Goal: Information Seeking & Learning: Learn about a topic

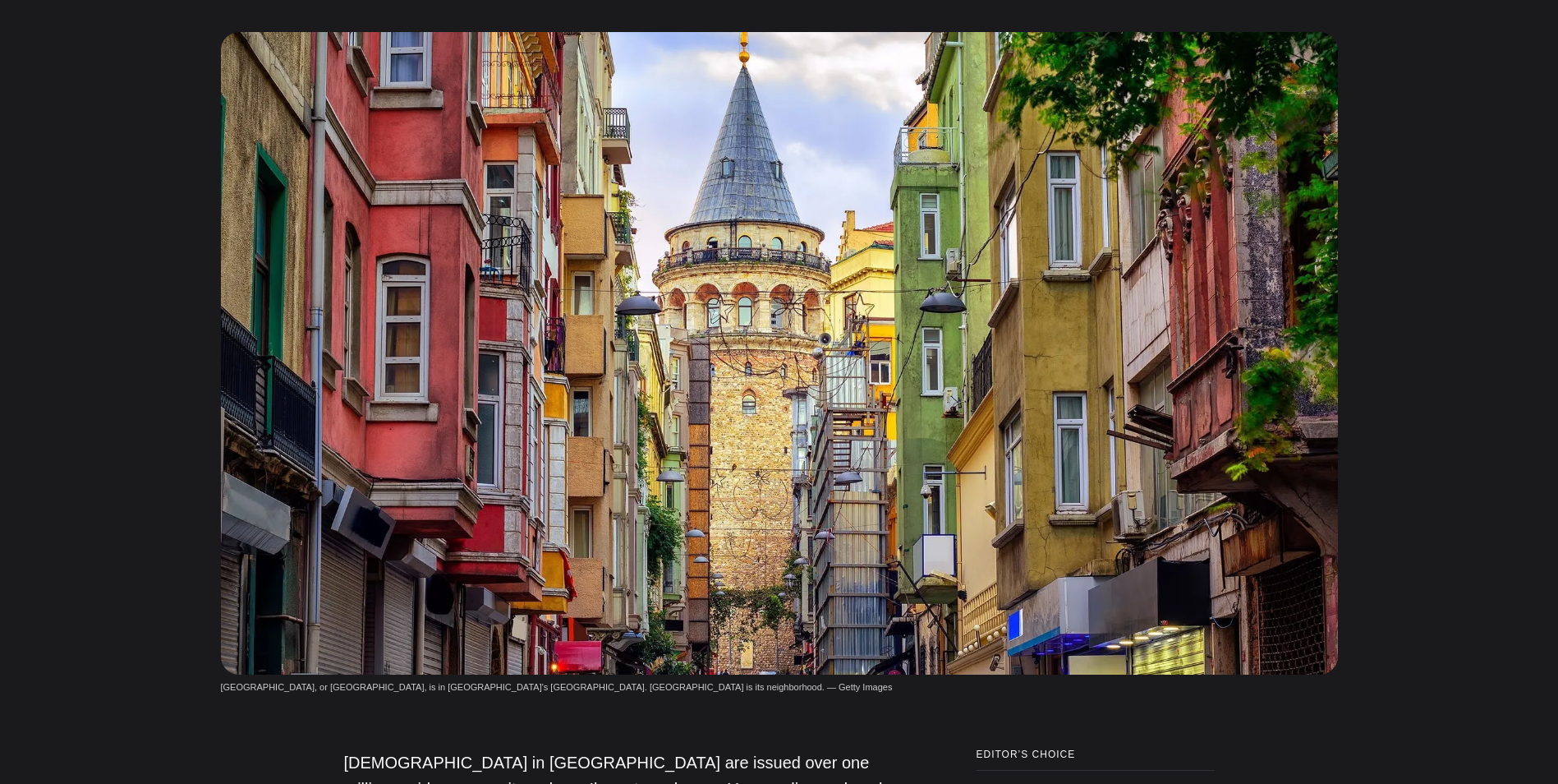
scroll to position [328, 0]
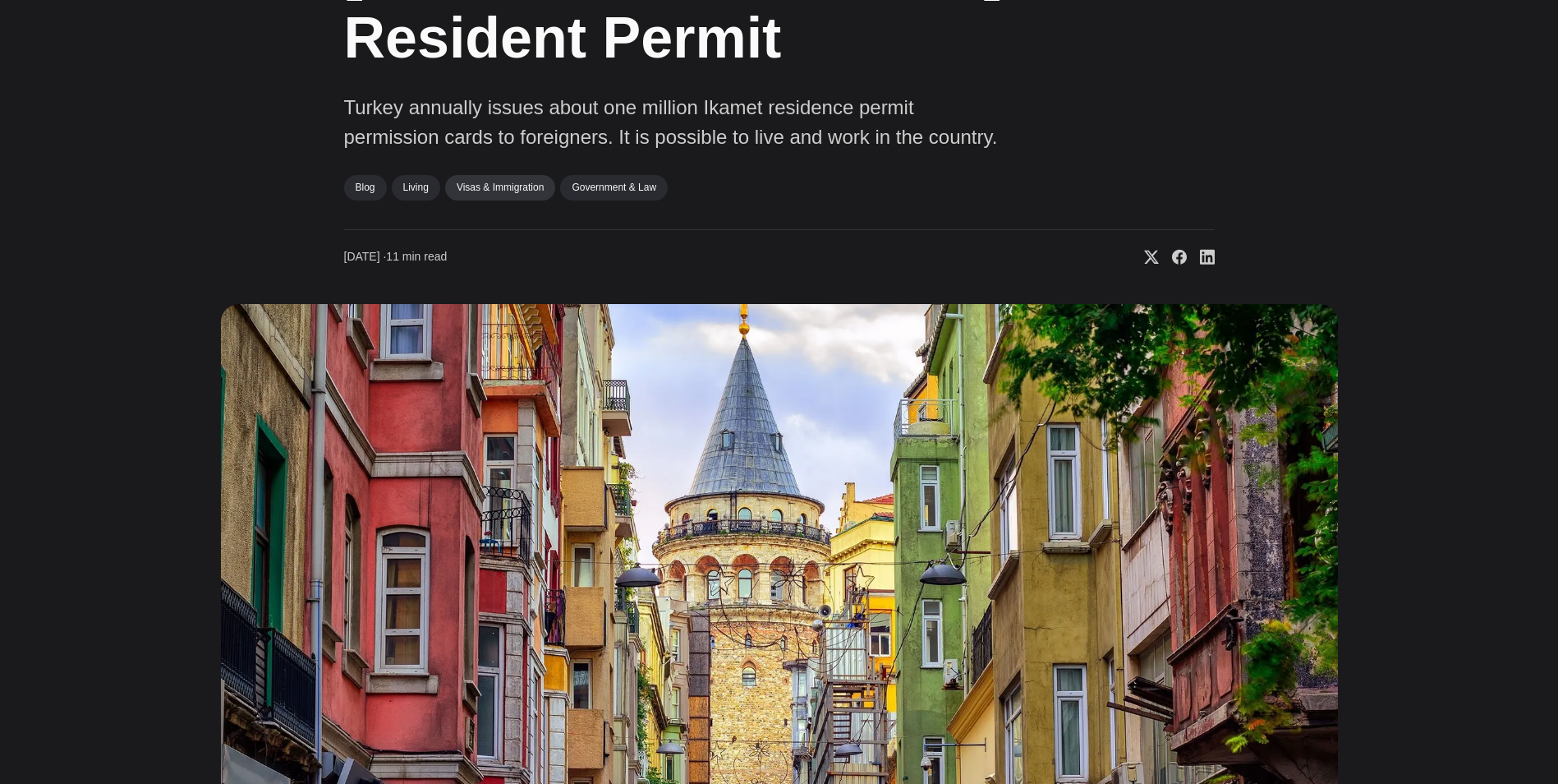
click at [498, 175] on link "Visas & Immigration" at bounding box center [500, 187] width 110 height 25
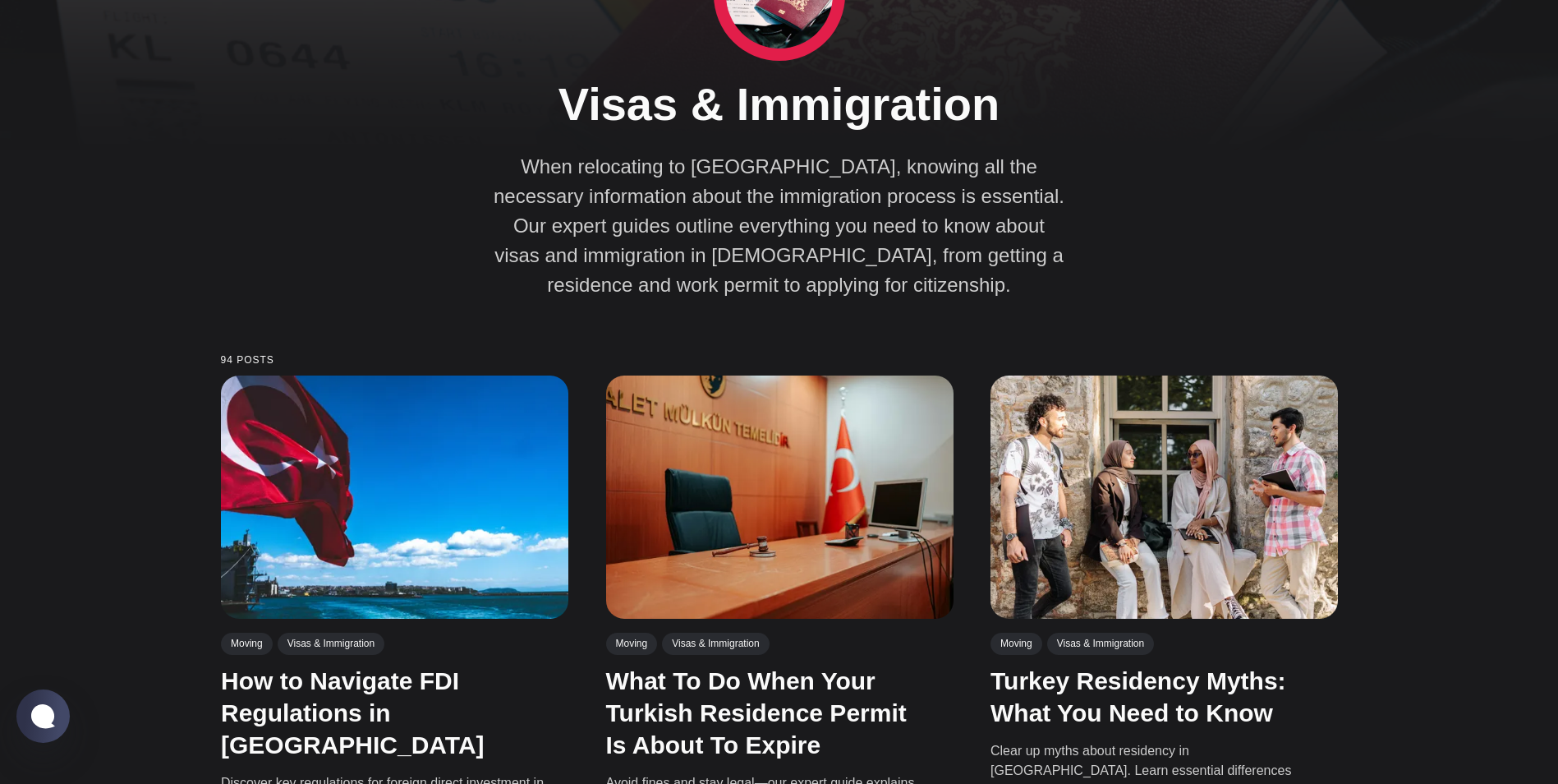
scroll to position [411, 0]
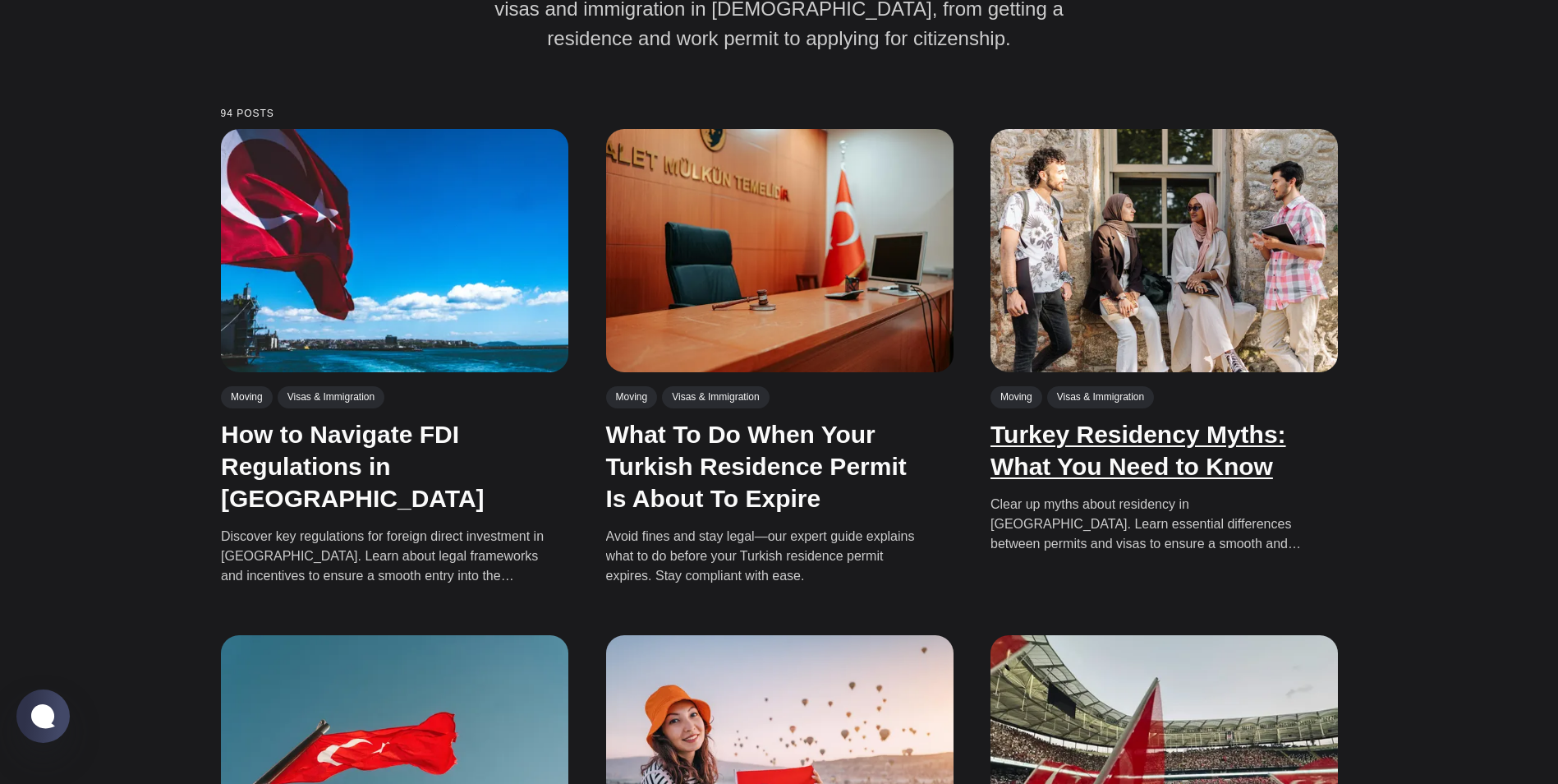
click at [1110, 443] on link "Turkey Residency Myths: What You Need to Know" at bounding box center [1139, 450] width 296 height 59
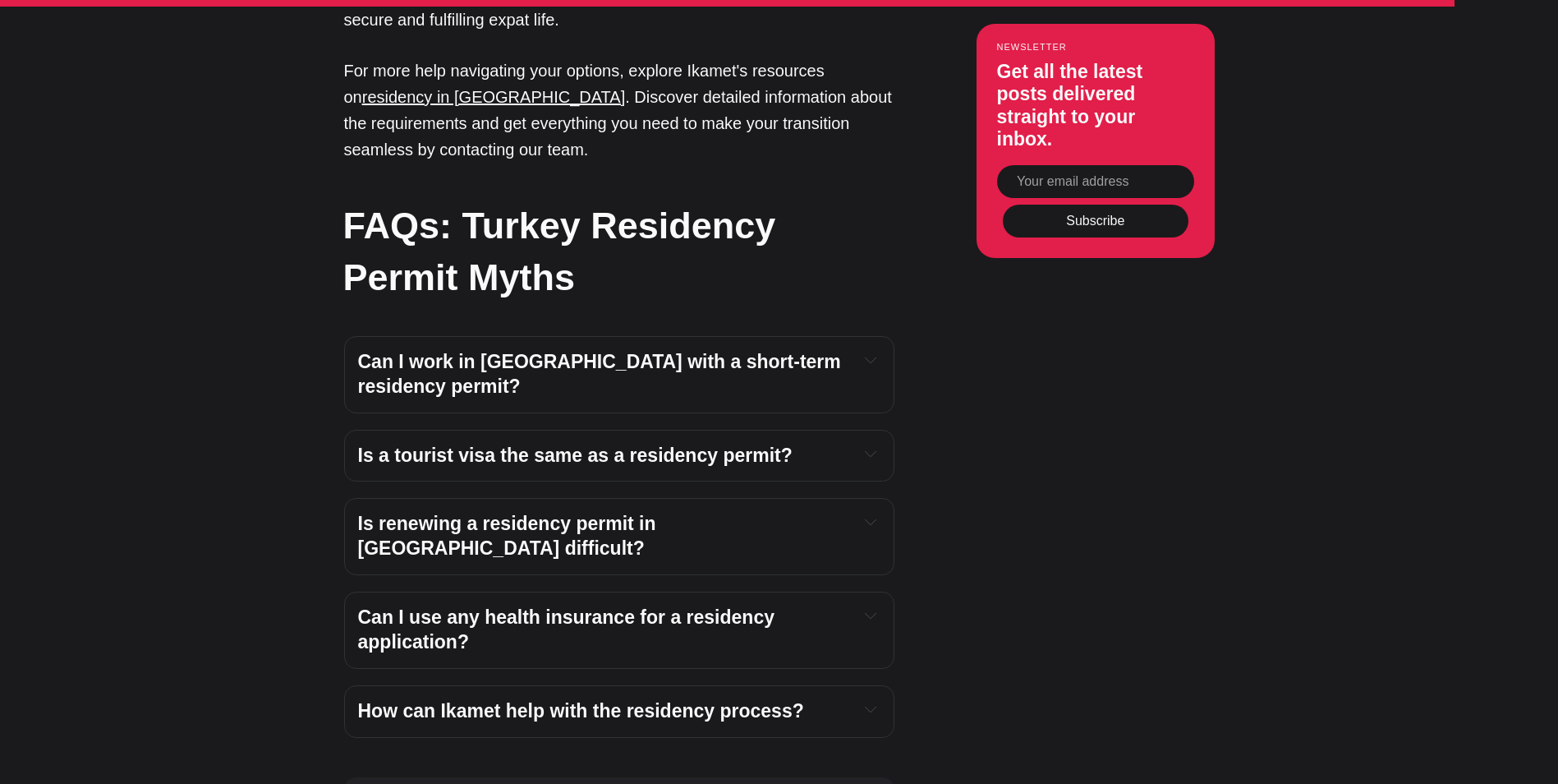
scroll to position [4929, 0]
click at [799, 699] on h4 "How can Ikamet help with the residency process?" at bounding box center [602, 711] width 488 height 25
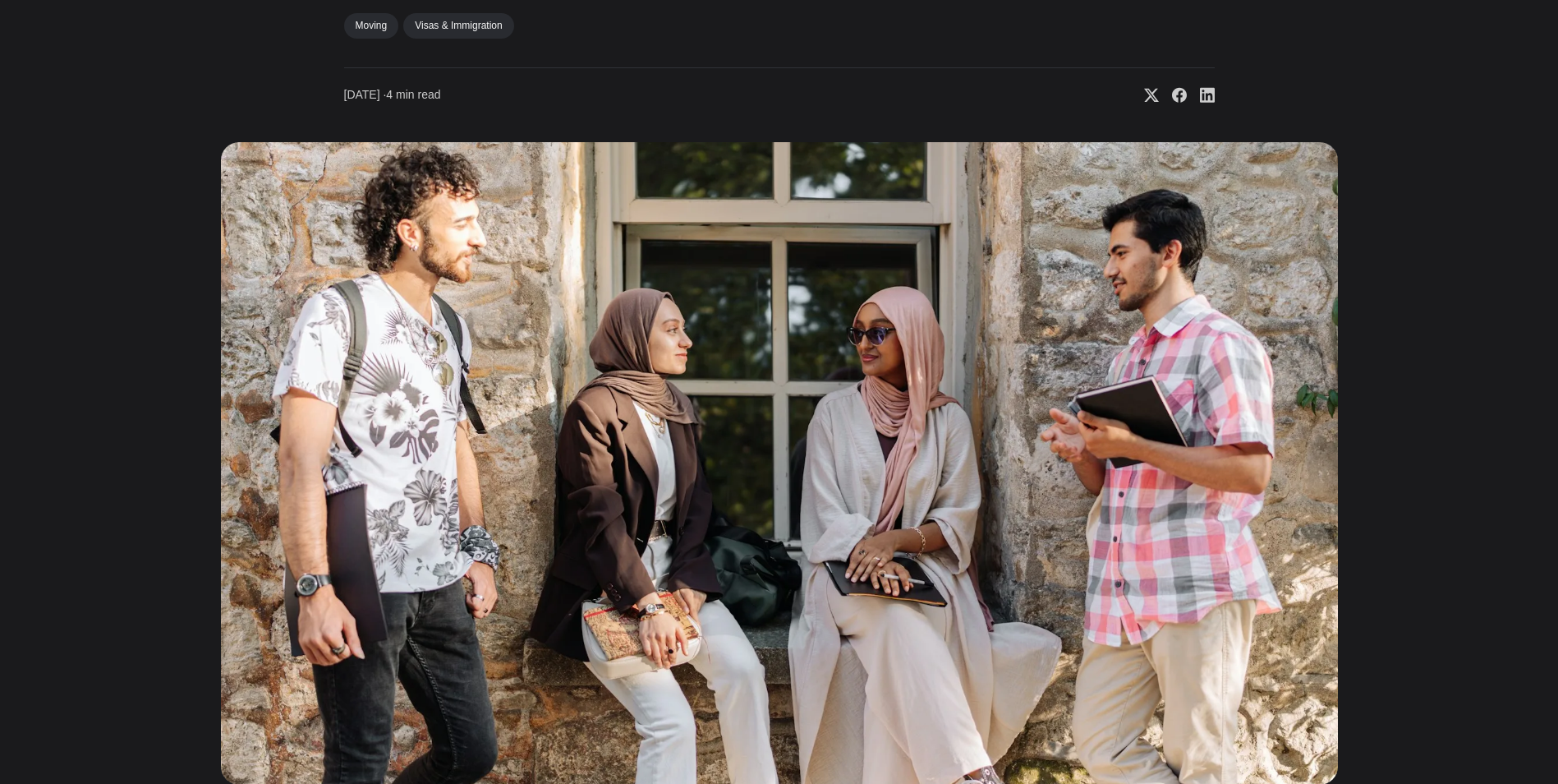
scroll to position [0, 0]
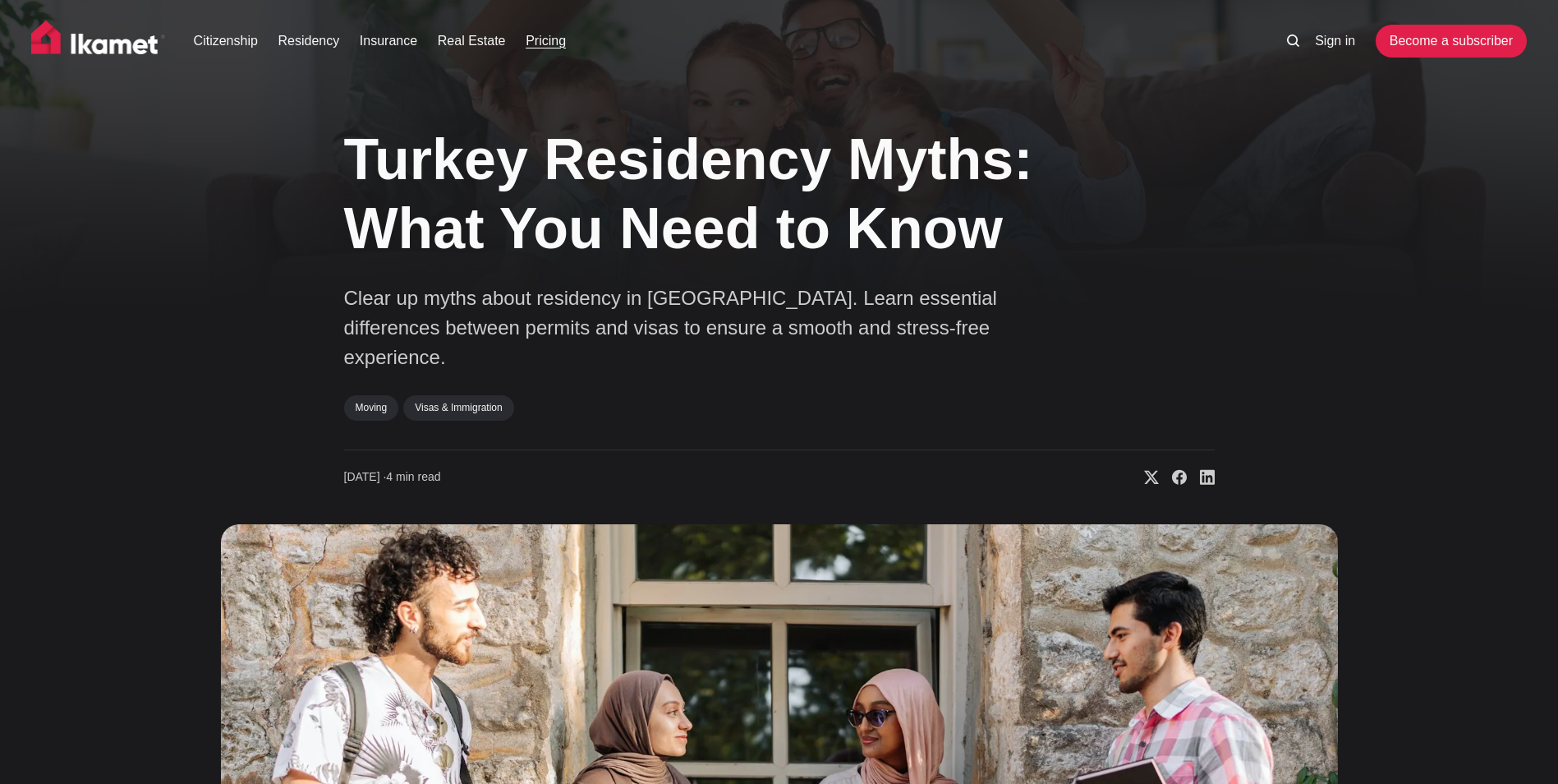
click at [557, 36] on link "Pricing" at bounding box center [546, 41] width 40 height 19
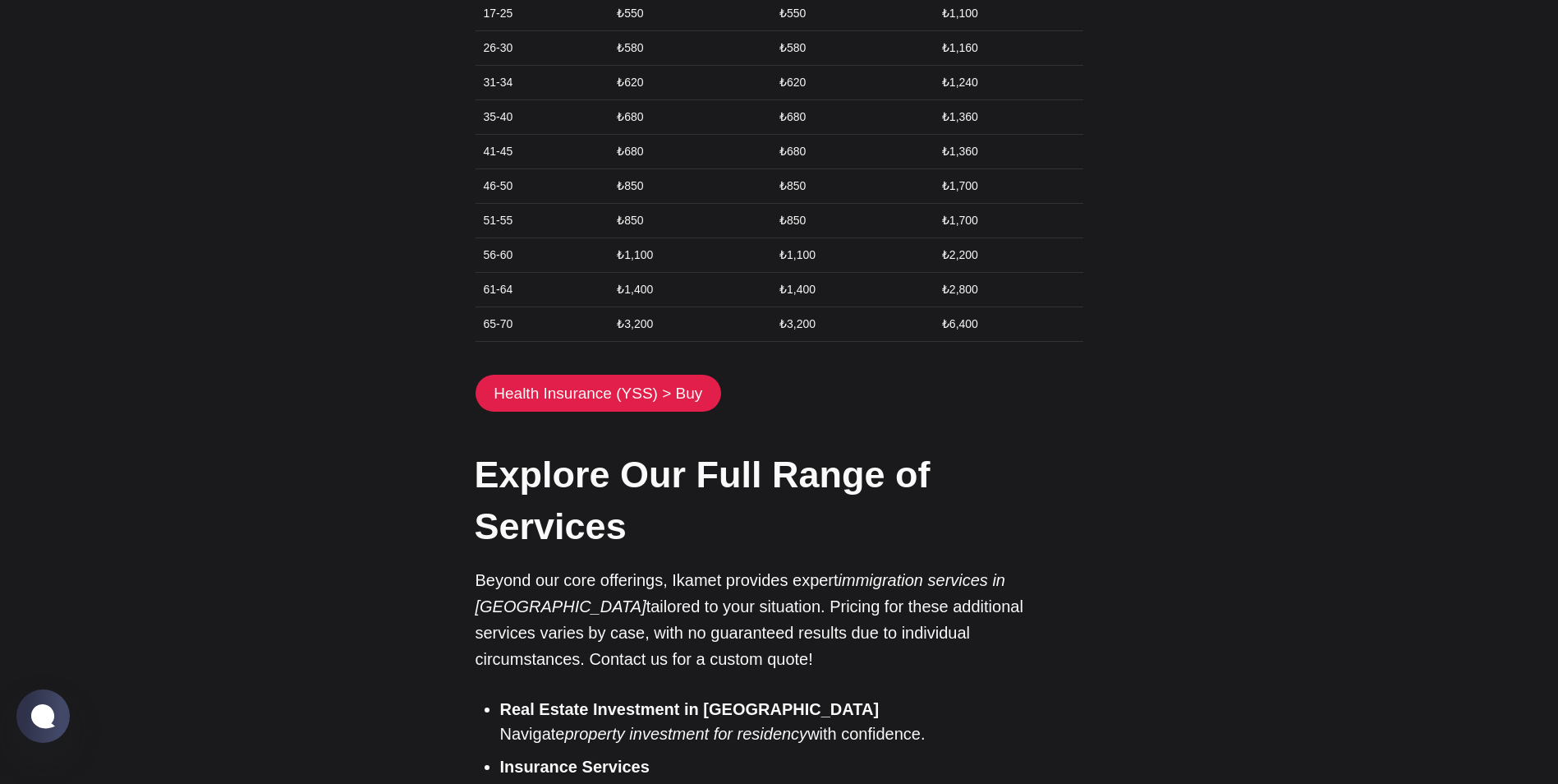
scroll to position [2136, 0]
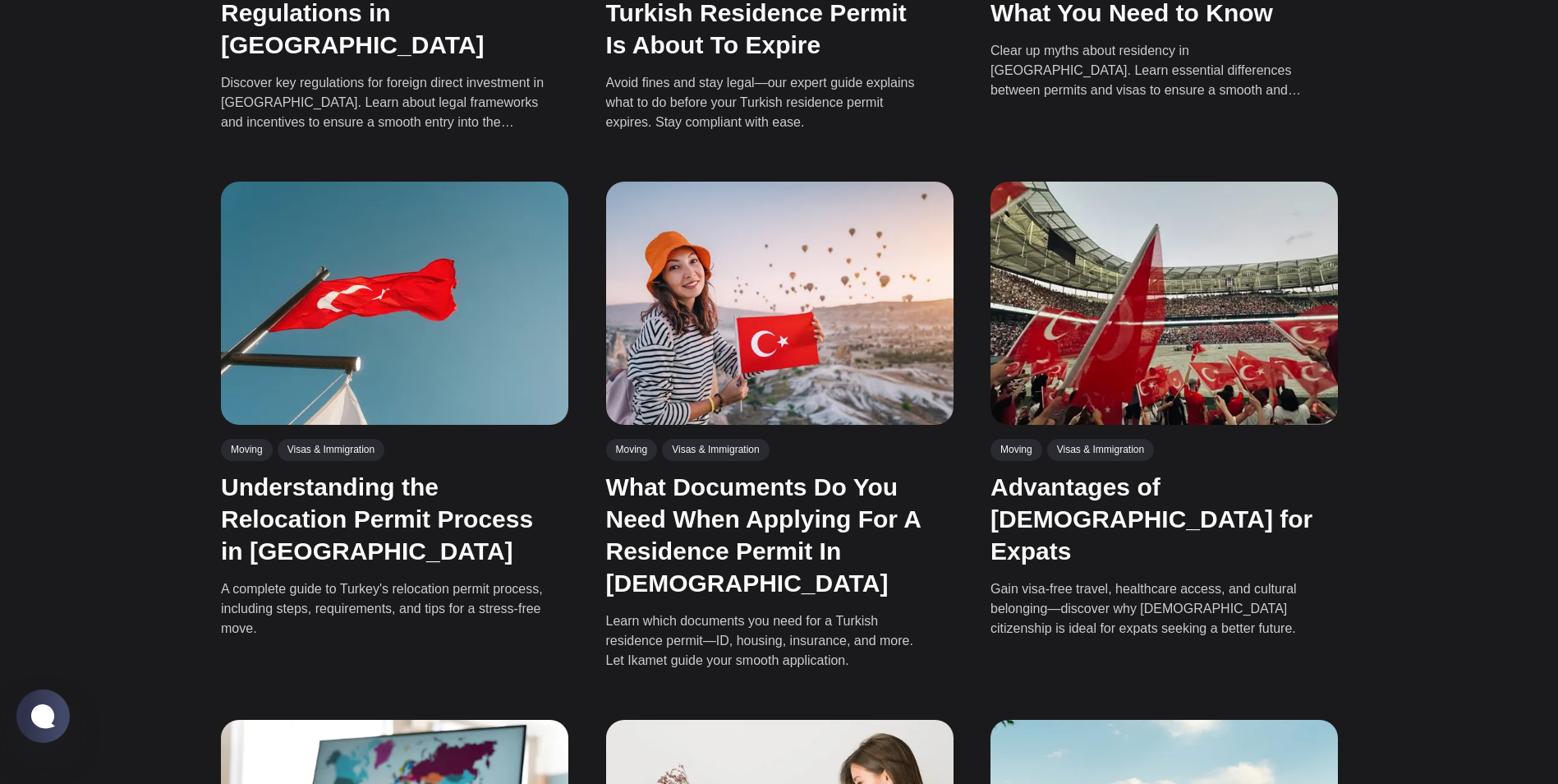
scroll to position [904, 0]
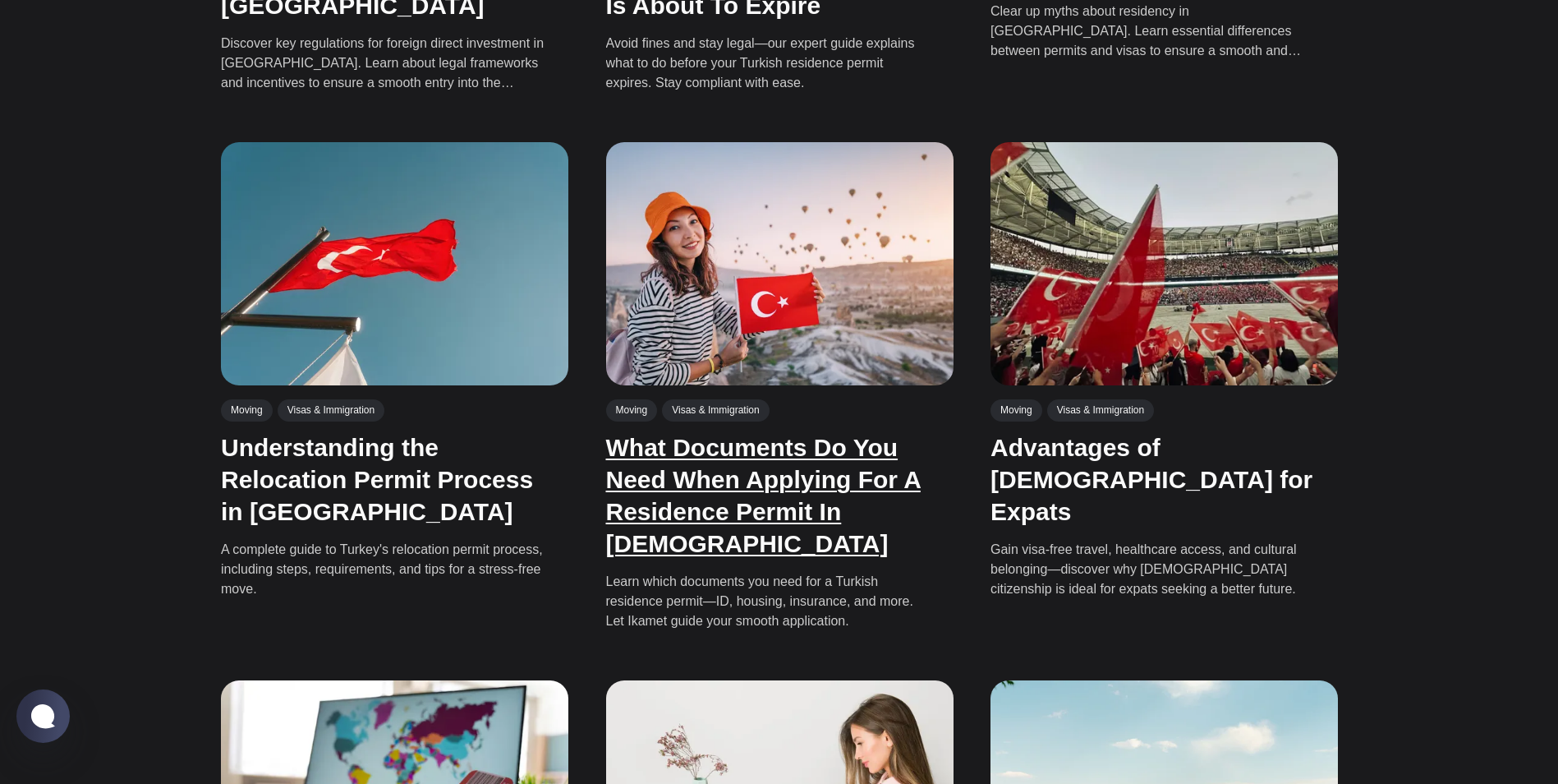
click at [820, 483] on link "What Documents Do You Need When Applying For A Residence Permit In [DEMOGRAPHIC…" at bounding box center [762, 495] width 315 height 123
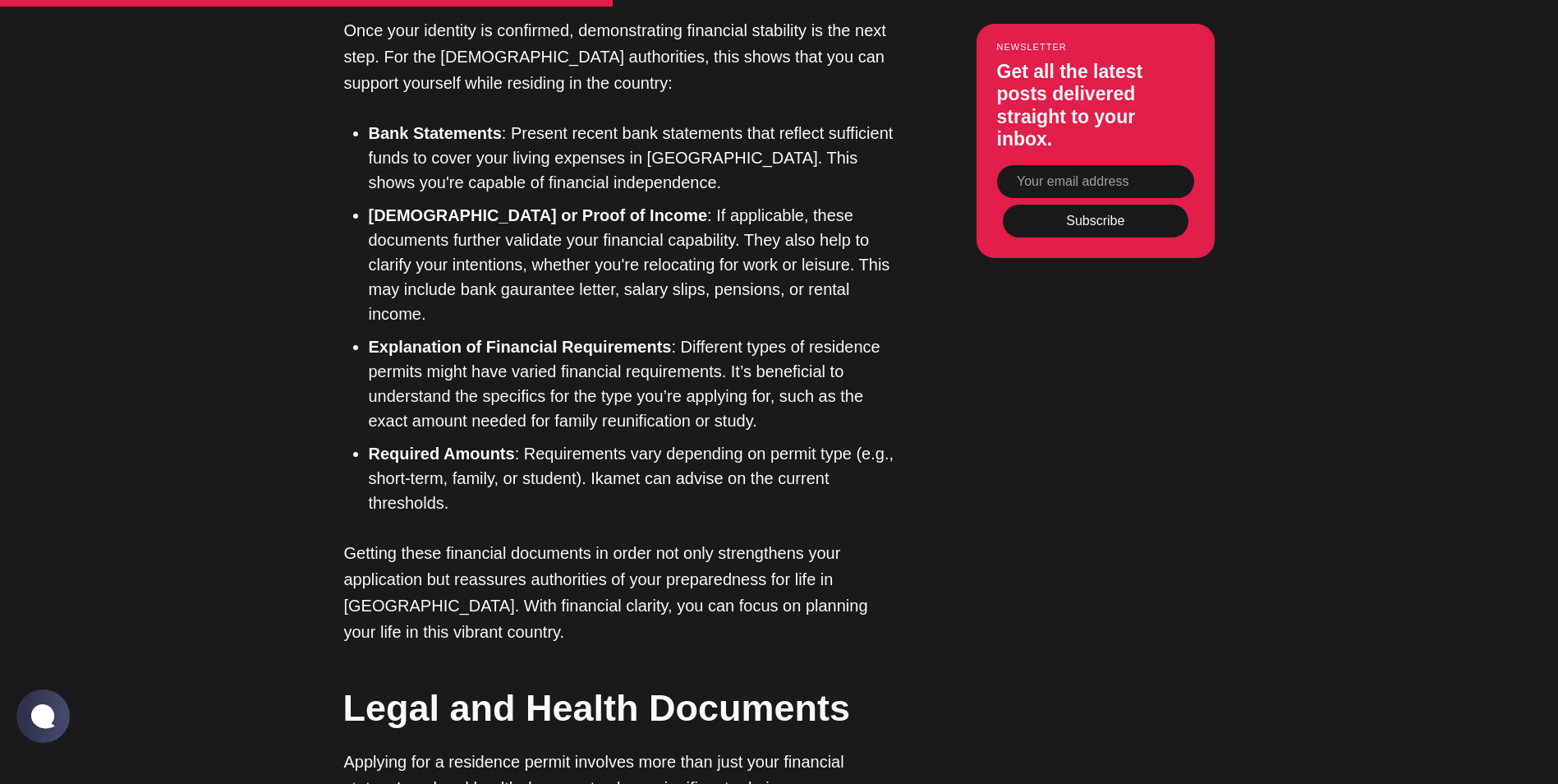
scroll to position [3040, 0]
